Goal: Transaction & Acquisition: Purchase product/service

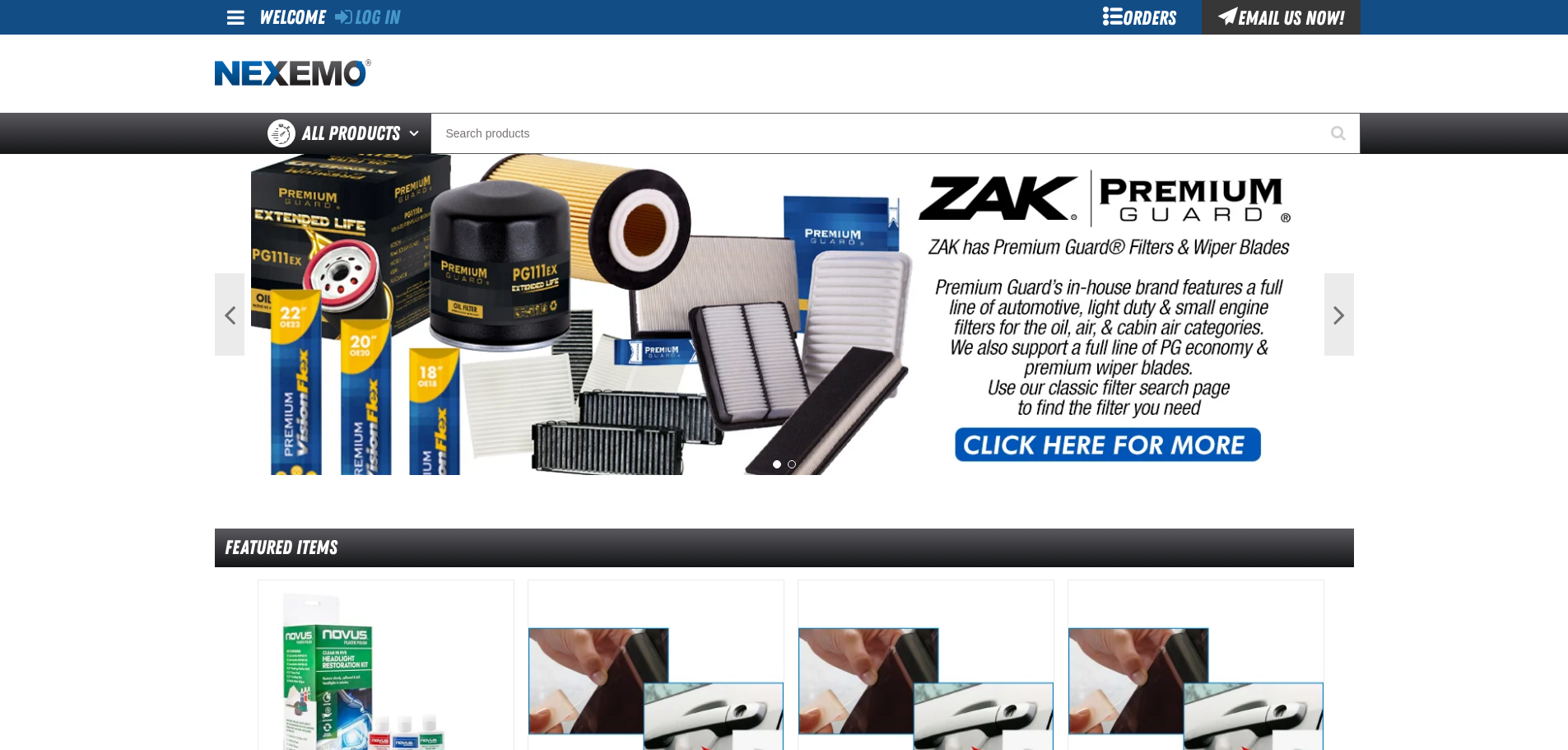
click at [384, 29] on div "Log In" at bounding box center [368, 17] width 65 height 34
click at [383, 20] on link "Log In" at bounding box center [368, 18] width 65 height 23
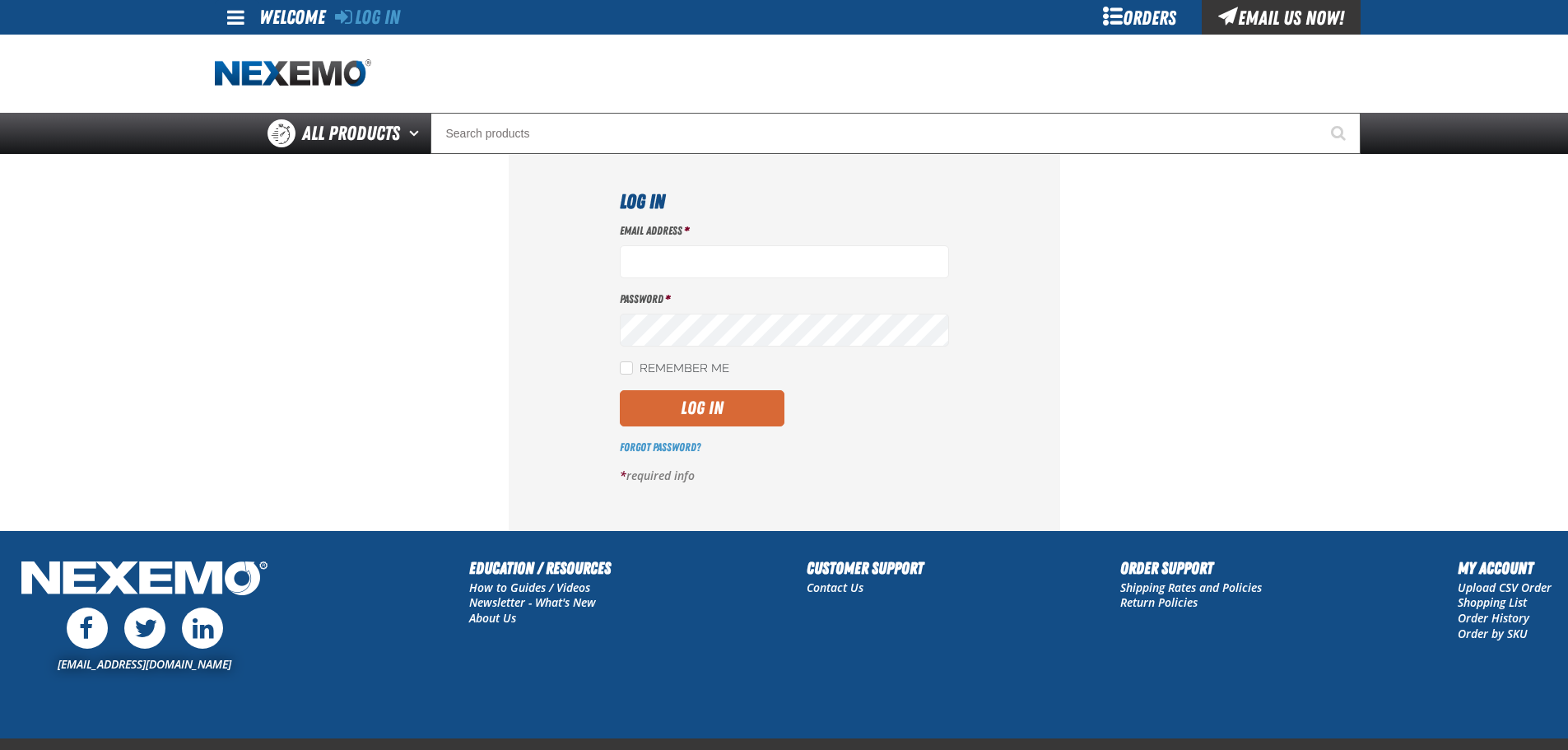
type input "[EMAIL_ADDRESS][DOMAIN_NAME]"
click at [688, 408] on button "Log In" at bounding box center [702, 408] width 165 height 36
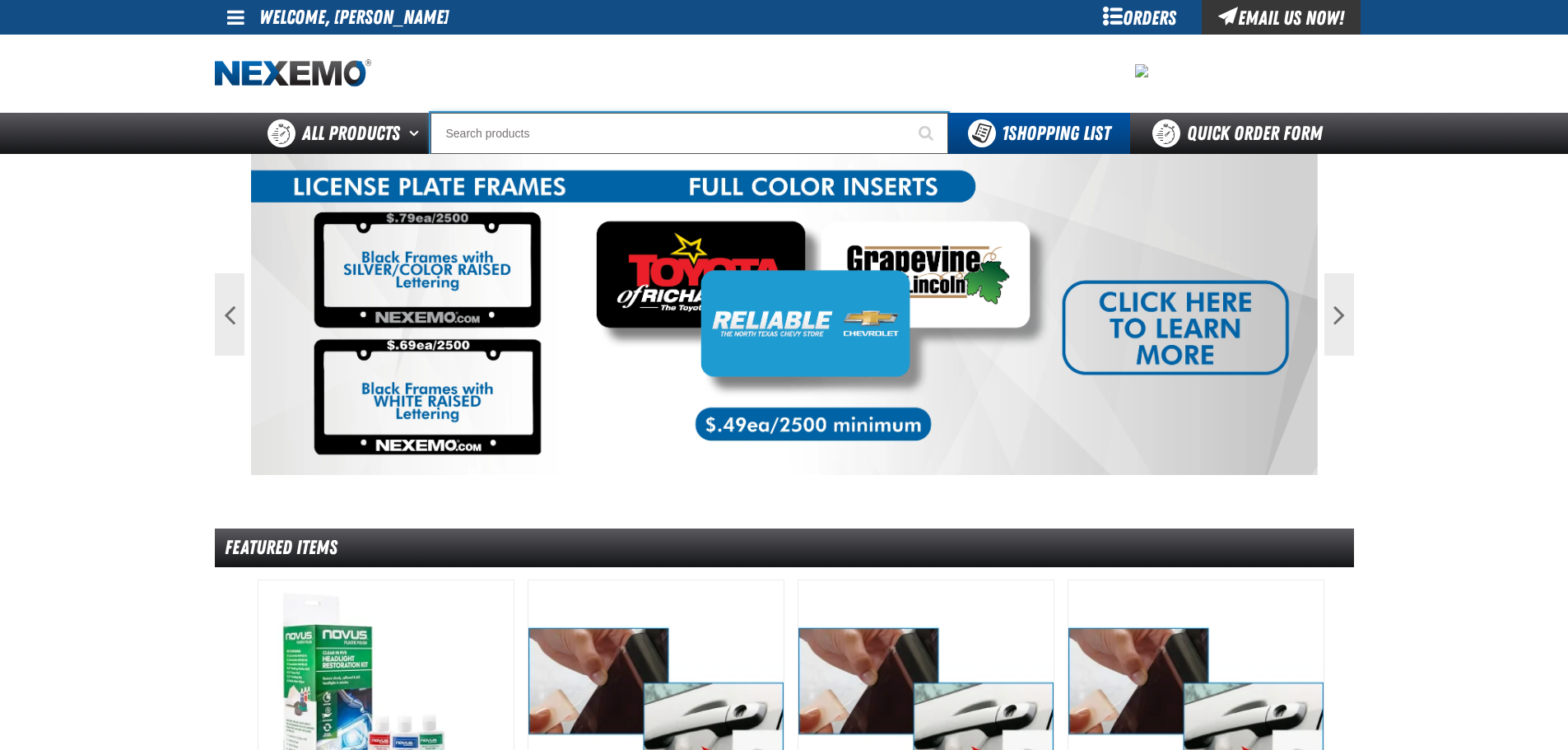
click at [554, 135] on input "Search" at bounding box center [688, 134] width 518 height 41
paste input "XPEL PRIME Color Stable Black 30% VLT (36" x 100')"
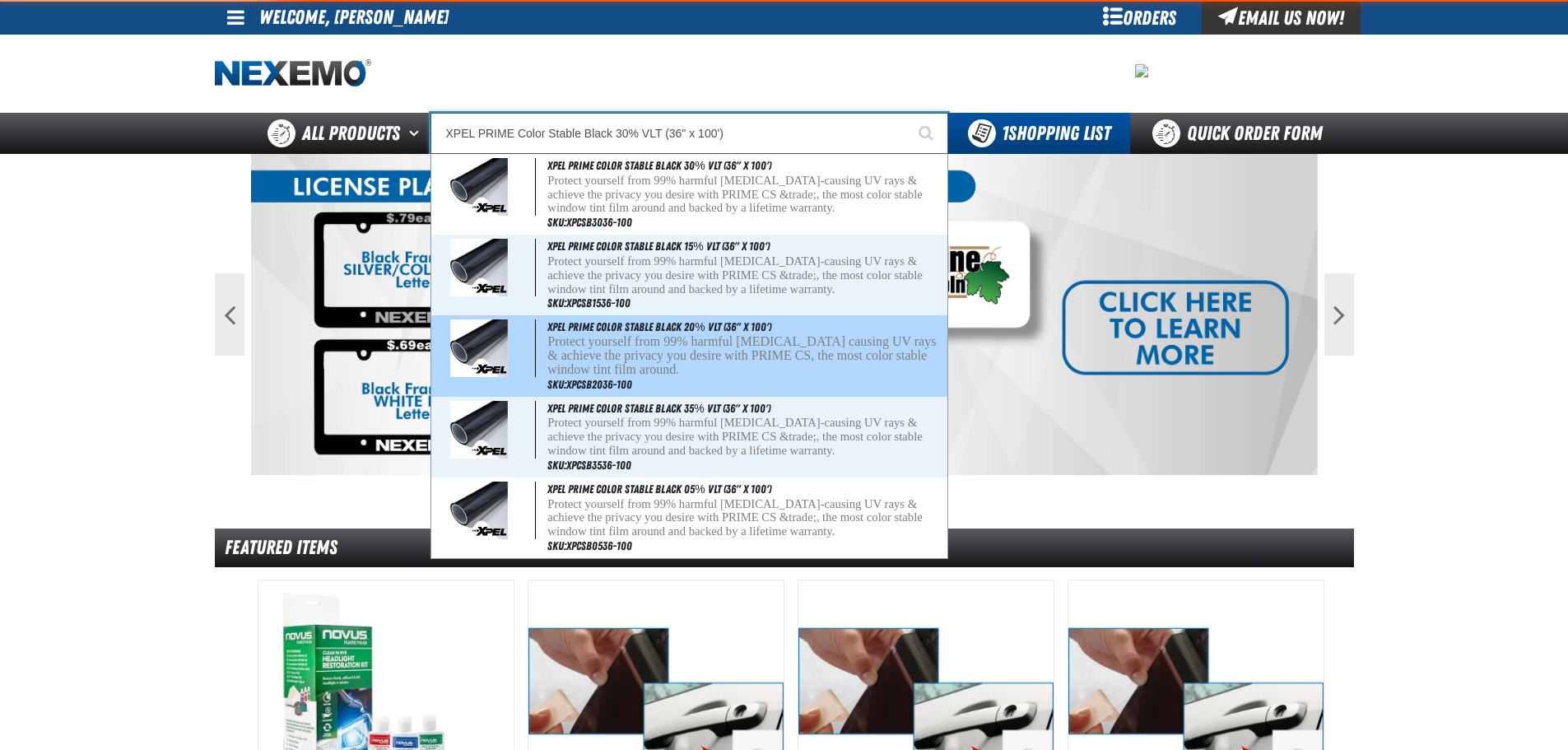
type input "XPEL PRIME Color Stable Black 20% VLT (36" x 100')"
